Goal: Task Accomplishment & Management: Manage account settings

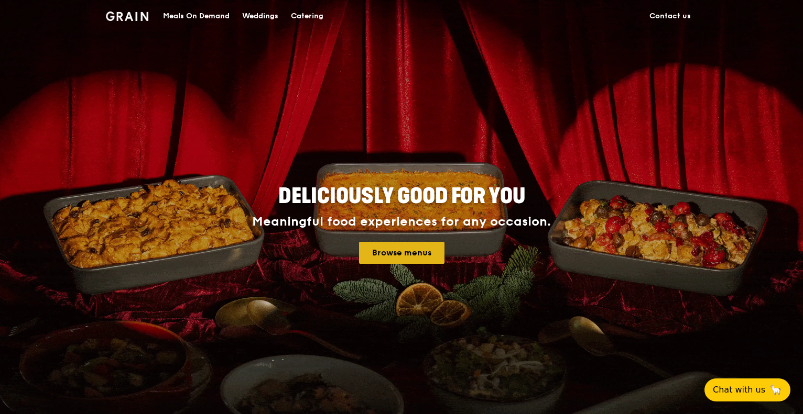
click at [425, 248] on link "Browse menus" at bounding box center [401, 253] width 85 height 22
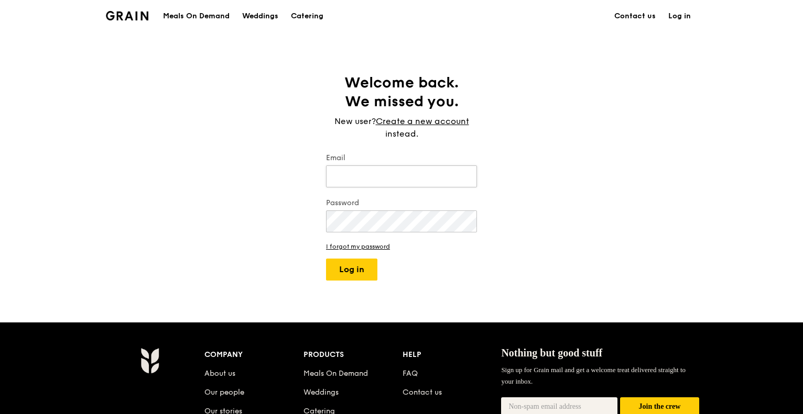
click at [360, 177] on input "Email" at bounding box center [401, 177] width 151 height 22
type input "[EMAIL_ADDRESS][DOMAIN_NAME]"
click at [326, 259] on button "Log in" at bounding box center [351, 270] width 51 height 22
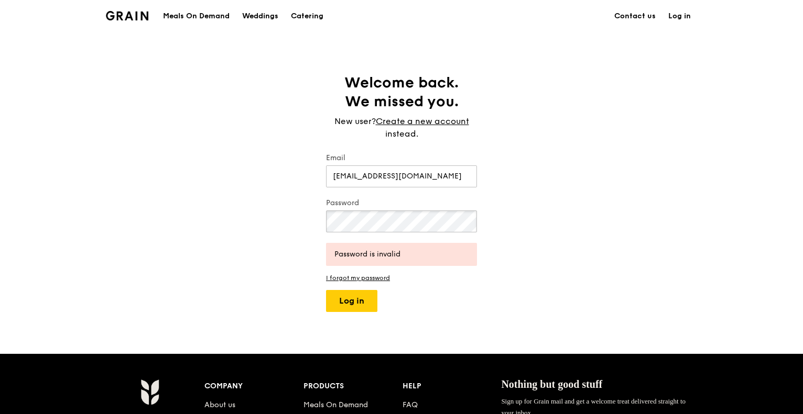
click at [307, 220] on div "Welcome back. We missed you. New user? Create a new account instead. Email [EMA…" at bounding box center [401, 192] width 803 height 239
click at [326, 290] on button "Log in" at bounding box center [351, 301] width 51 height 22
click at [323, 228] on div "Welcome back. We missed you. New user? Create a new account instead. Email [EMA…" at bounding box center [402, 192] width 168 height 239
click at [326, 290] on button "Log in" at bounding box center [351, 301] width 51 height 22
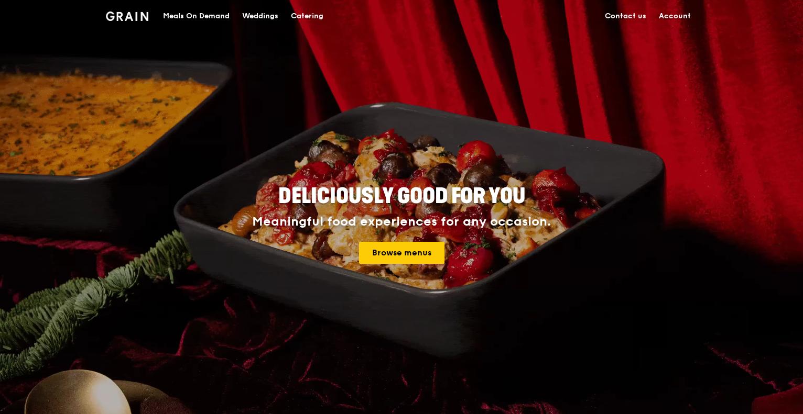
click at [682, 9] on link "Account" at bounding box center [674, 16] width 45 height 31
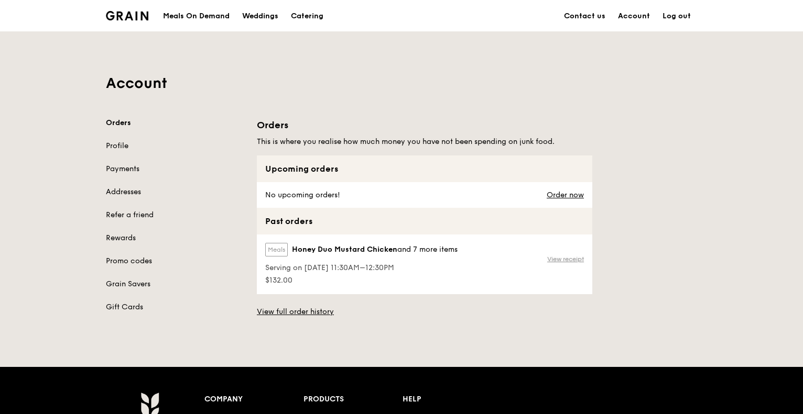
click at [577, 255] on link "View receipt" at bounding box center [565, 259] width 37 height 8
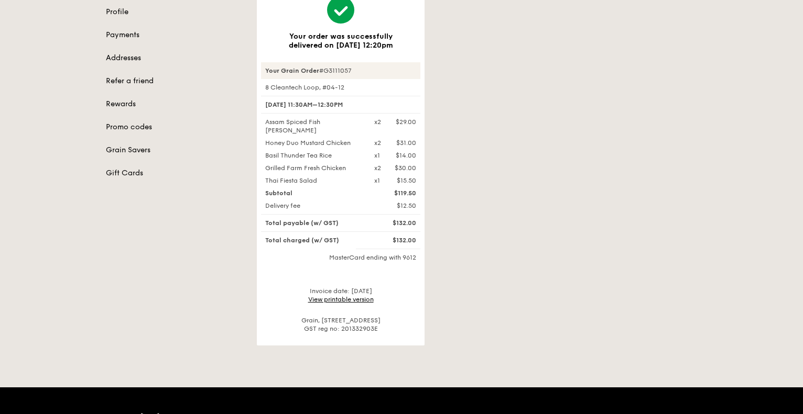
scroll to position [157, 0]
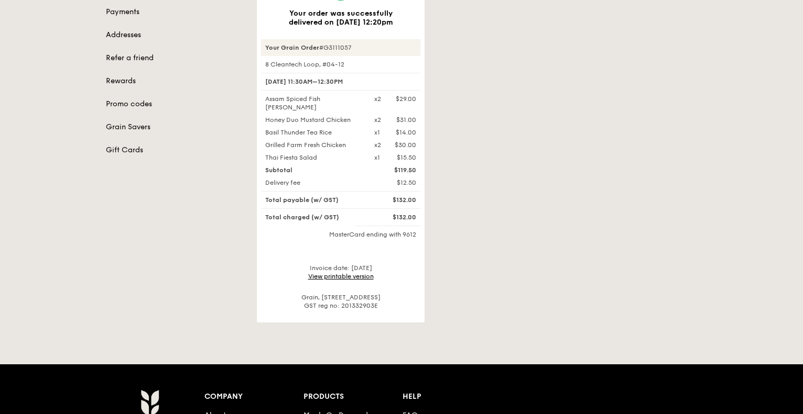
click at [339, 273] on link "View printable version" at bounding box center [341, 276] width 66 height 7
